Goal: Information Seeking & Learning: Find specific fact

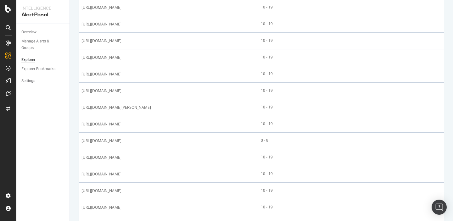
scroll to position [288, 0]
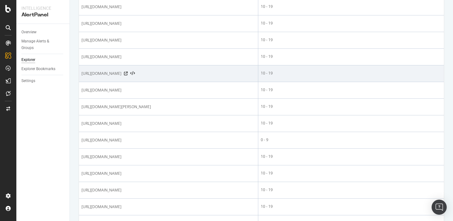
click at [122, 73] on span "[URL][DOMAIN_NAME]" at bounding box center [102, 74] width 40 height 6
click at [128, 76] on icon at bounding box center [126, 74] width 4 height 4
click at [135, 76] on icon at bounding box center [132, 73] width 5 height 4
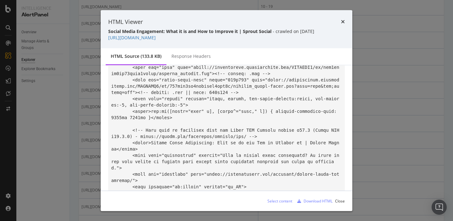
scroll to position [0, 0]
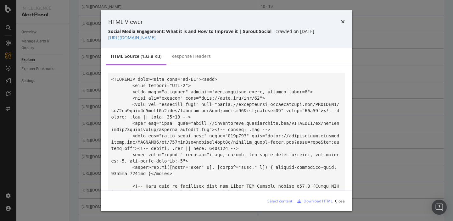
drag, startPoint x: 238, startPoint y: 39, endPoint x: 108, endPoint y: 40, distance: 130.4
click at [108, 40] on div "HTML Viewer Social Media Engagement: What it is and How to Improve it | Sprout …" at bounding box center [227, 29] width 252 height 38
copy link "[URL][DOMAIN_NAME]"
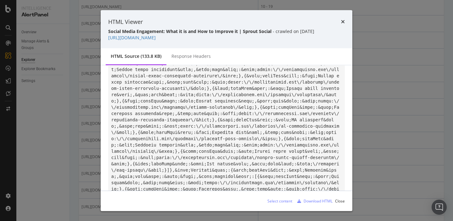
scroll to position [1299, 0]
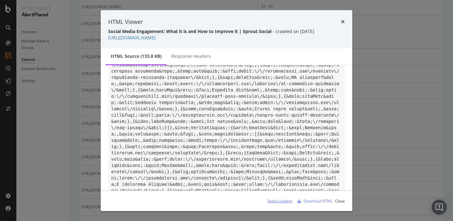
click at [275, 201] on div "Select content" at bounding box center [280, 200] width 25 height 5
click at [195, 59] on div "Response Headers" at bounding box center [191, 56] width 39 height 6
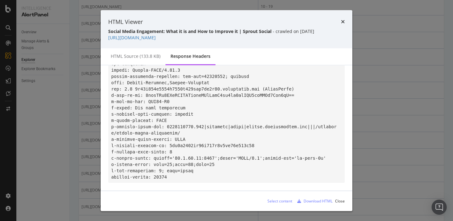
scroll to position [97, 0]
click at [343, 21] on icon "times" at bounding box center [343, 21] width 4 height 5
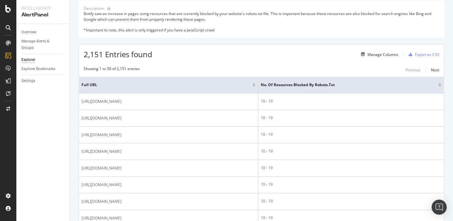
scroll to position [0, 0]
